Goal: Check status: Check status

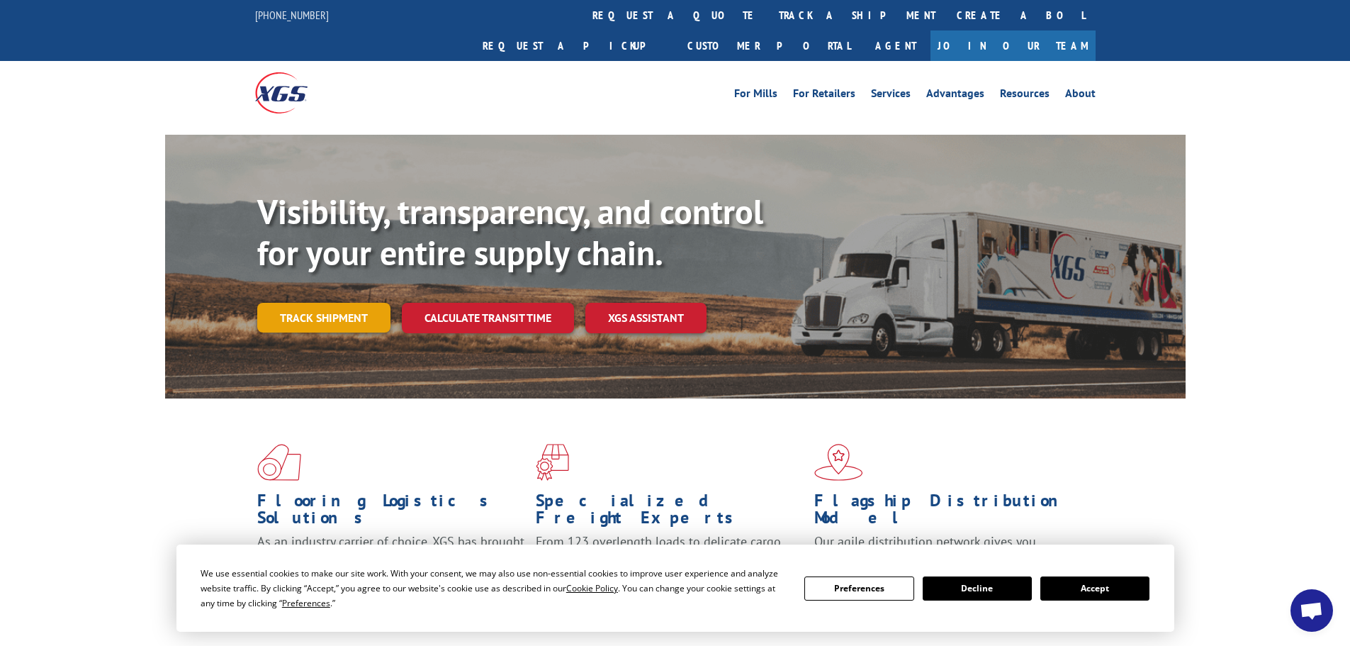
click at [319, 303] on link "Track shipment" at bounding box center [323, 318] width 133 height 30
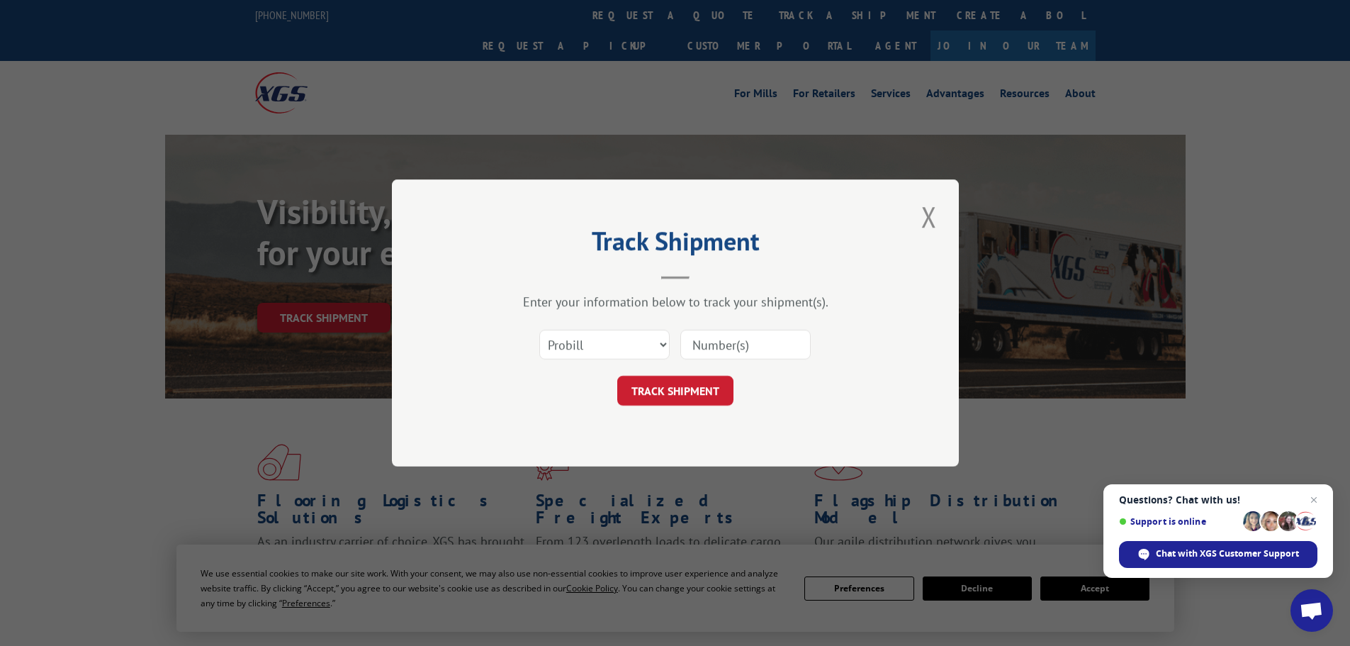
paste input "6308284"
type input "6308284"
click at [715, 389] on button "TRACK SHIPMENT" at bounding box center [675, 391] width 116 height 30
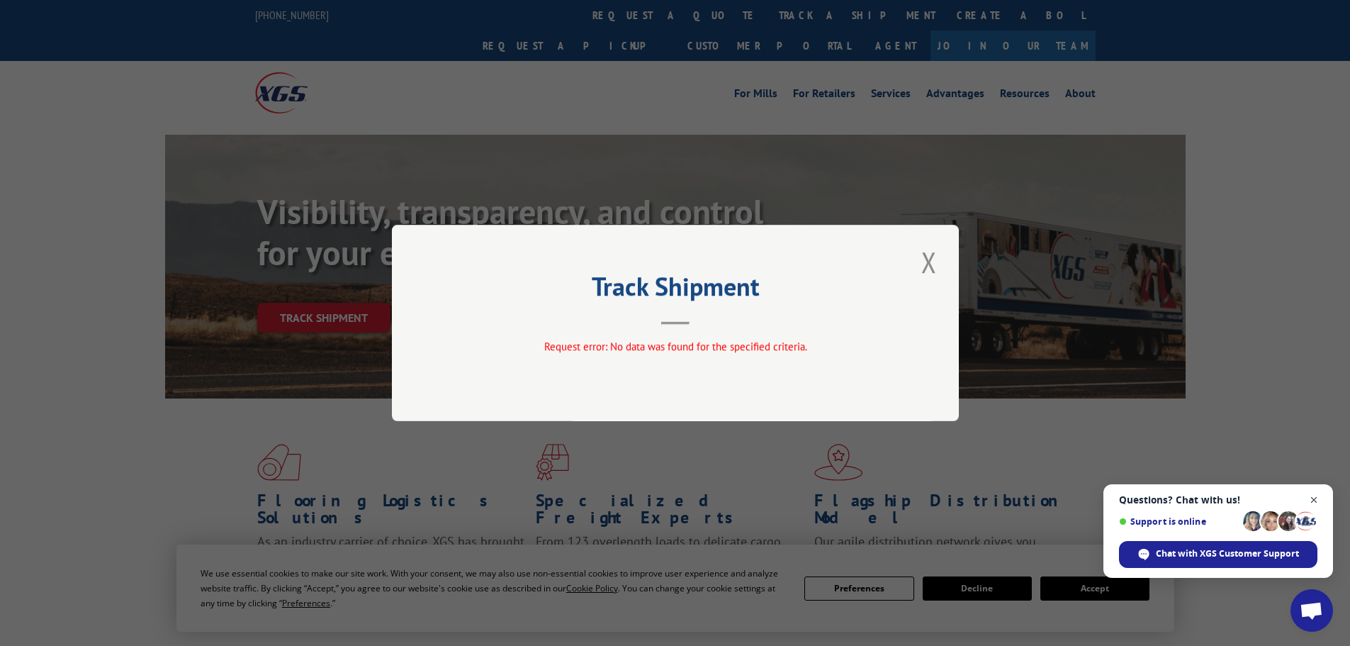
click at [1310, 495] on span "Open chat" at bounding box center [1315, 500] width 18 height 18
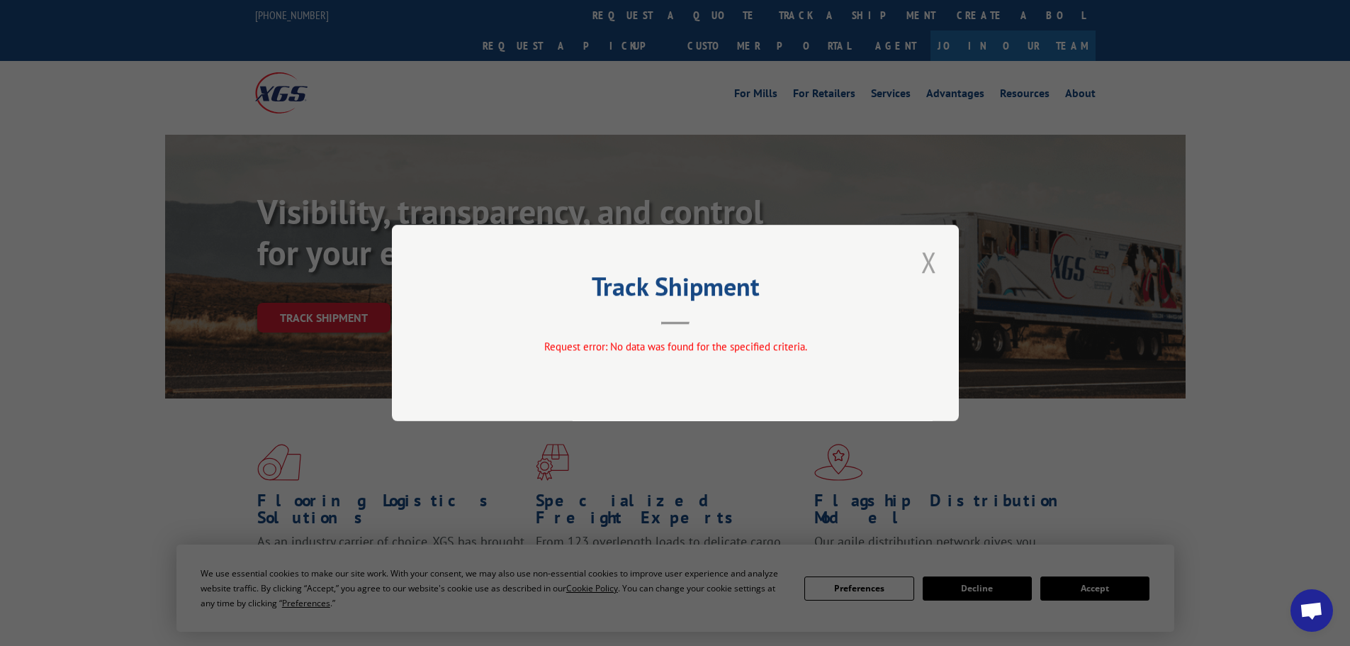
click at [929, 262] on button "Close modal" at bounding box center [929, 261] width 24 height 39
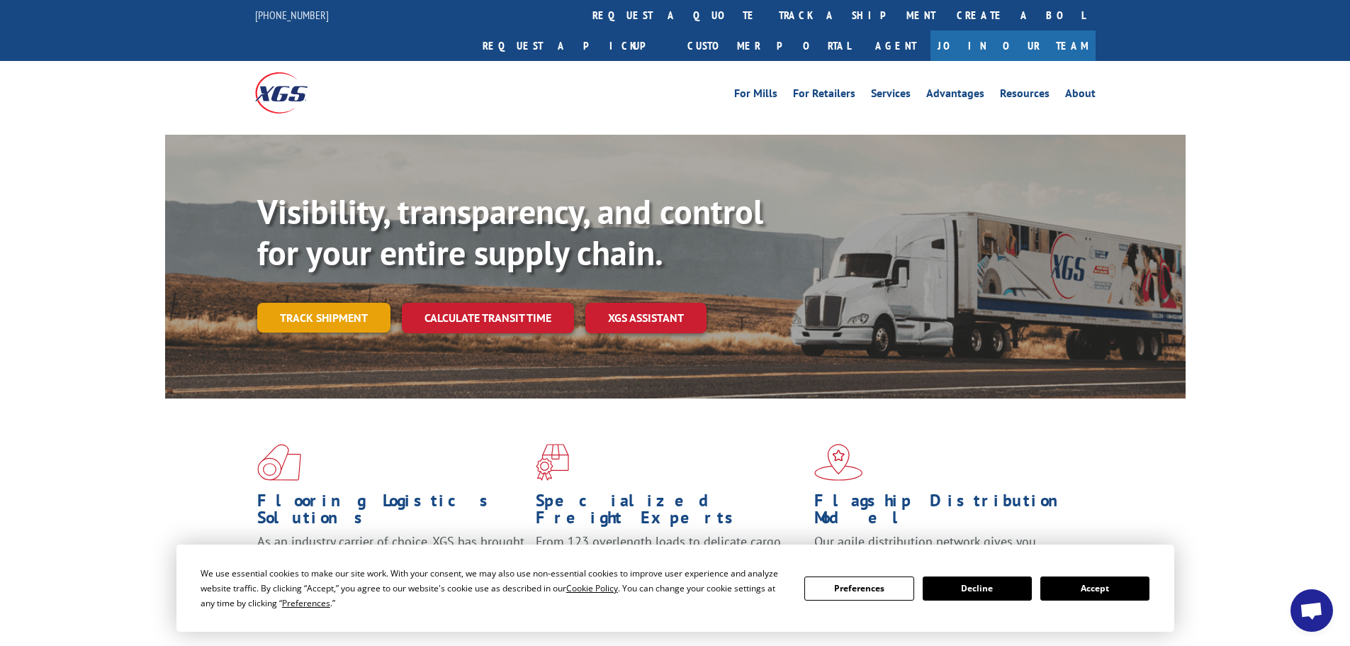
click at [323, 303] on link "Track shipment" at bounding box center [323, 318] width 133 height 30
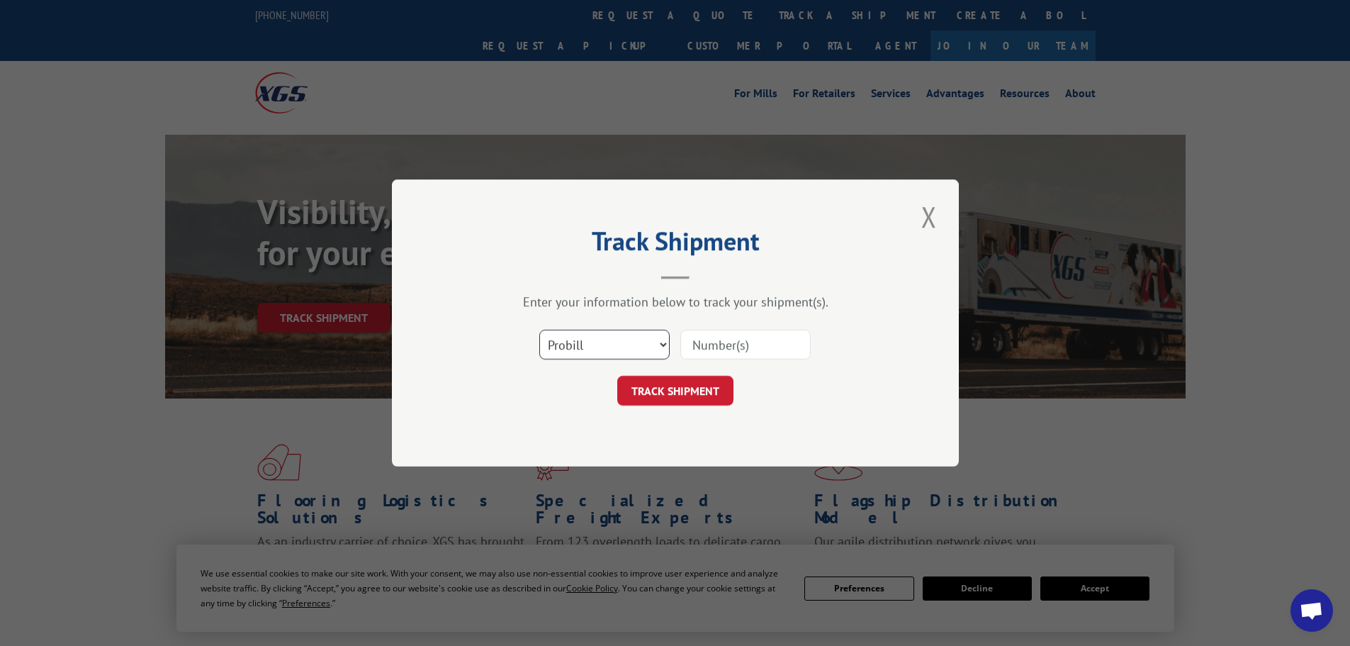
click at [591, 352] on select "Select category... Probill BOL PO" at bounding box center [604, 345] width 130 height 30
select select "bol"
click at [539, 330] on select "Select category... Probill BOL PO" at bounding box center [604, 345] width 130 height 30
paste input "4856050"
type input "4856050"
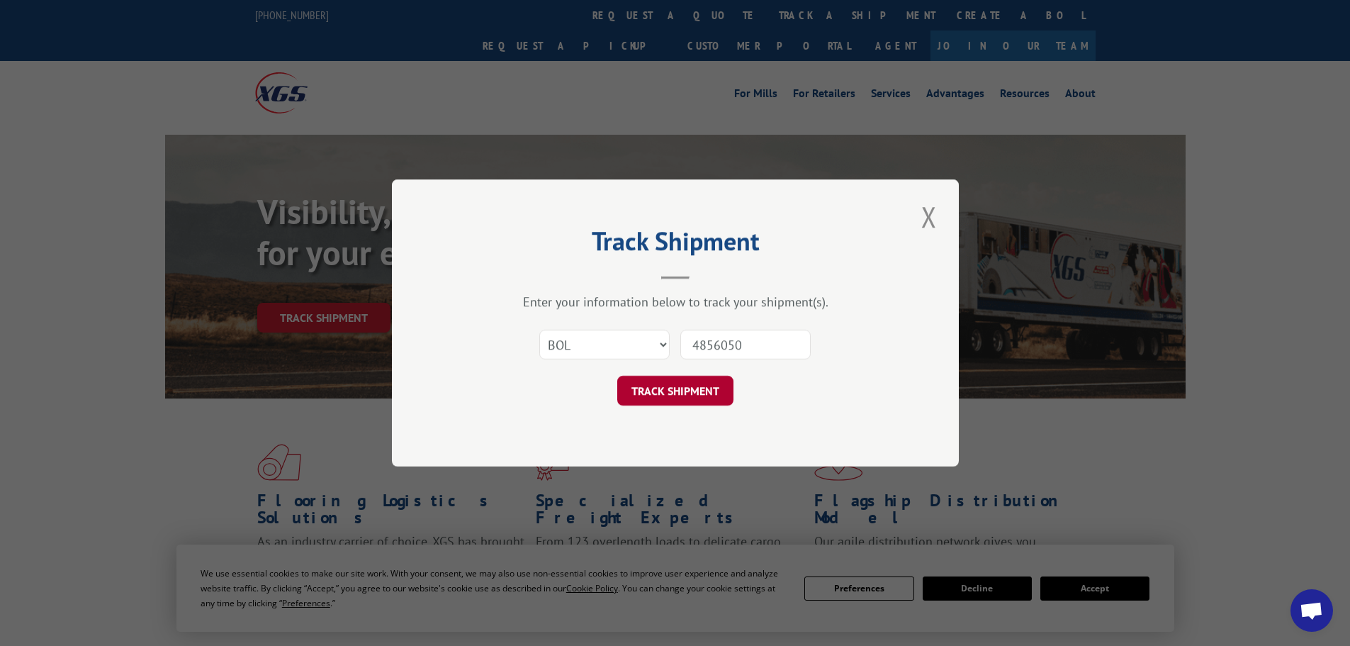
click at [696, 391] on button "TRACK SHIPMENT" at bounding box center [675, 391] width 116 height 30
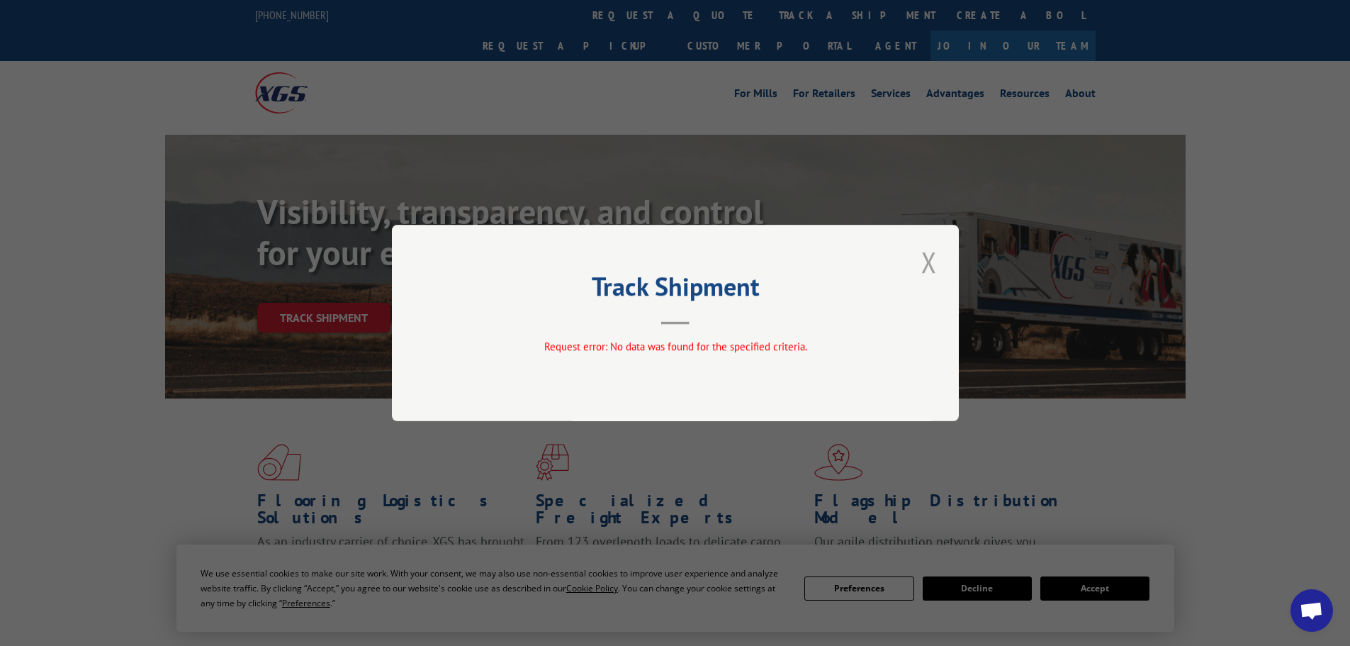
click at [936, 270] on button "Close modal" at bounding box center [929, 261] width 24 height 39
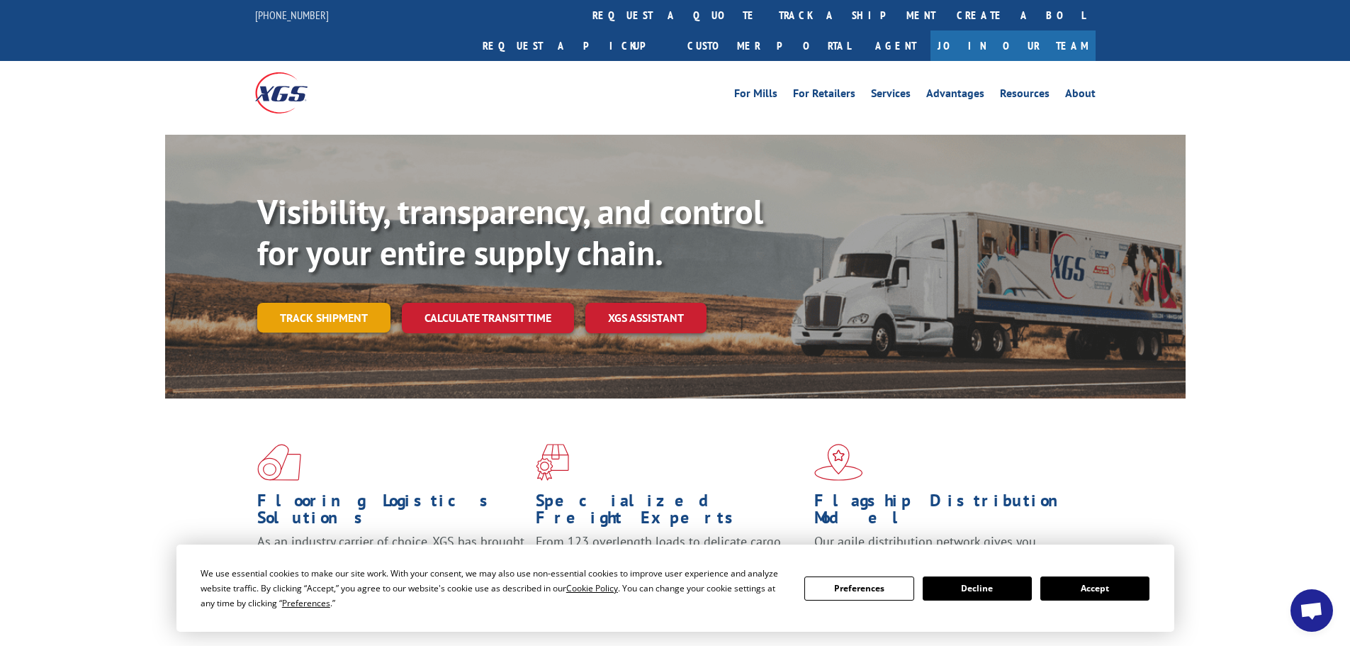
click at [361, 303] on link "Track shipment" at bounding box center [323, 318] width 133 height 30
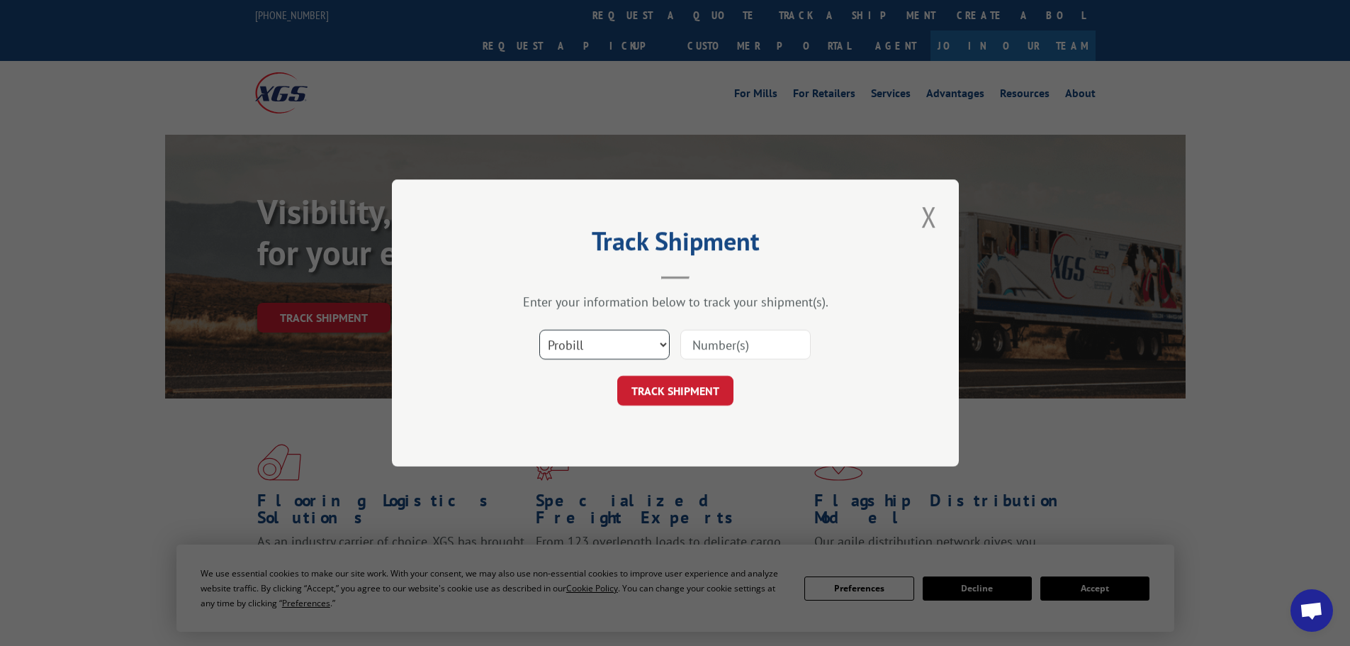
click at [599, 345] on select "Select category... Probill BOL PO" at bounding box center [604, 345] width 130 height 30
select select "bol"
click at [539, 330] on select "Select category... Probill BOL PO" at bounding box center [604, 345] width 130 height 30
paste input "6308284"
type input "6308284"
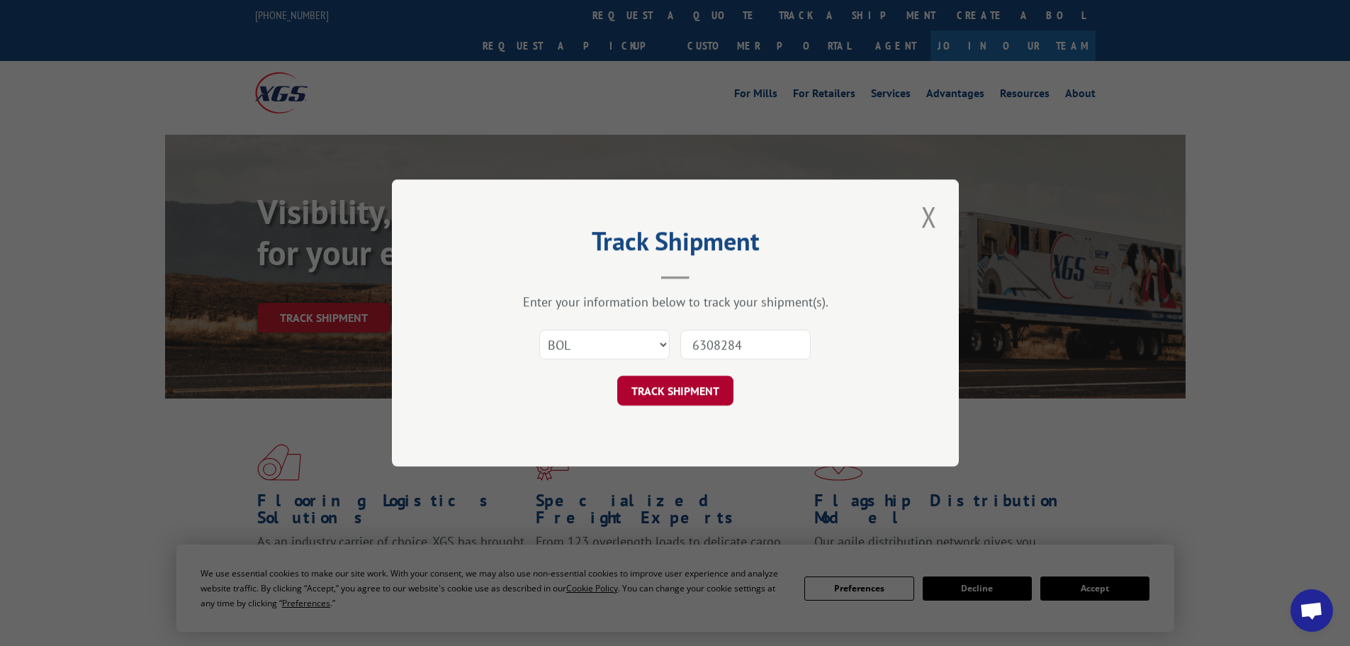
click at [690, 400] on button "TRACK SHIPMENT" at bounding box center [675, 391] width 116 height 30
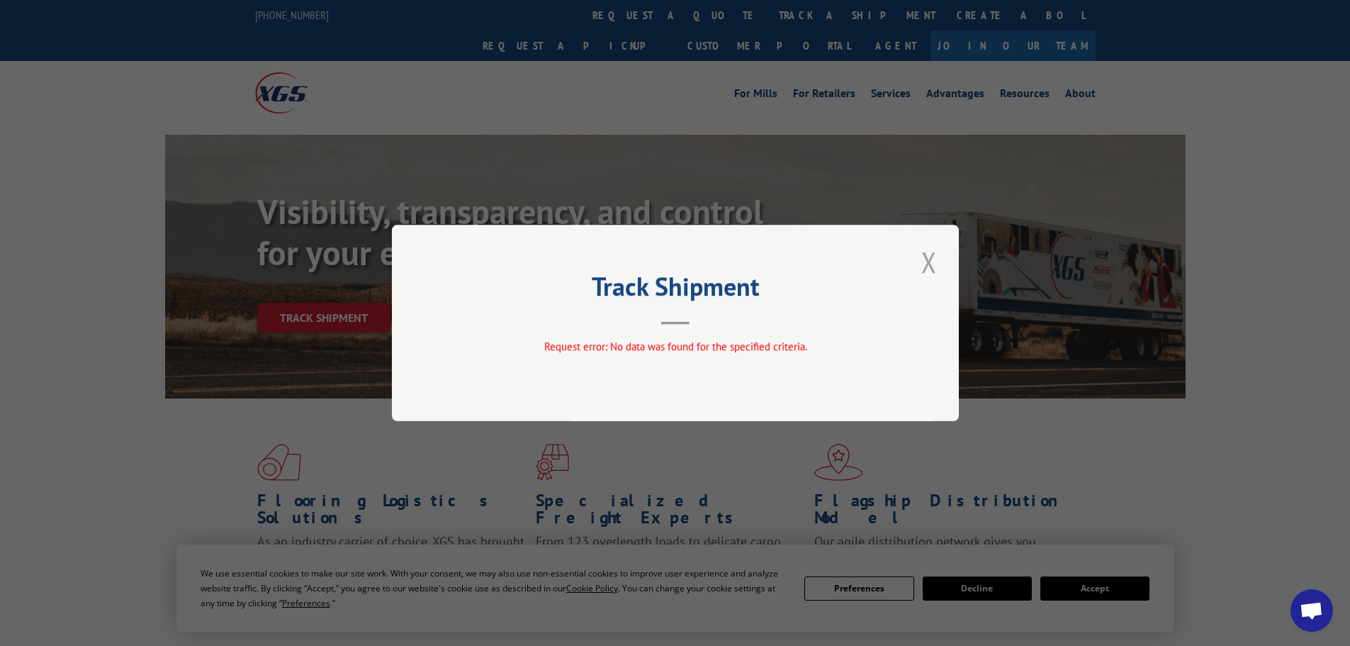
click at [927, 263] on button "Close modal" at bounding box center [929, 261] width 24 height 39
